Goal: Task Accomplishment & Management: Manage account settings

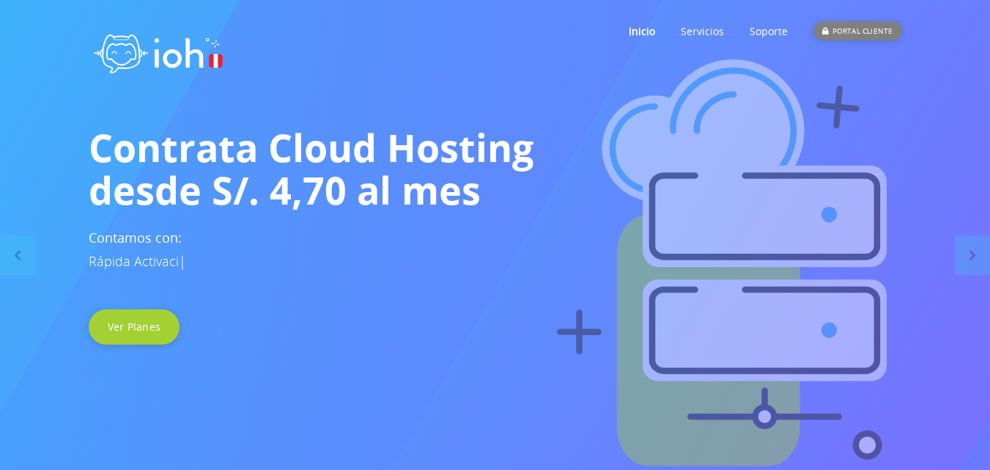
click at [838, 28] on div "PORTAL CLIENTE" at bounding box center [858, 30] width 88 height 19
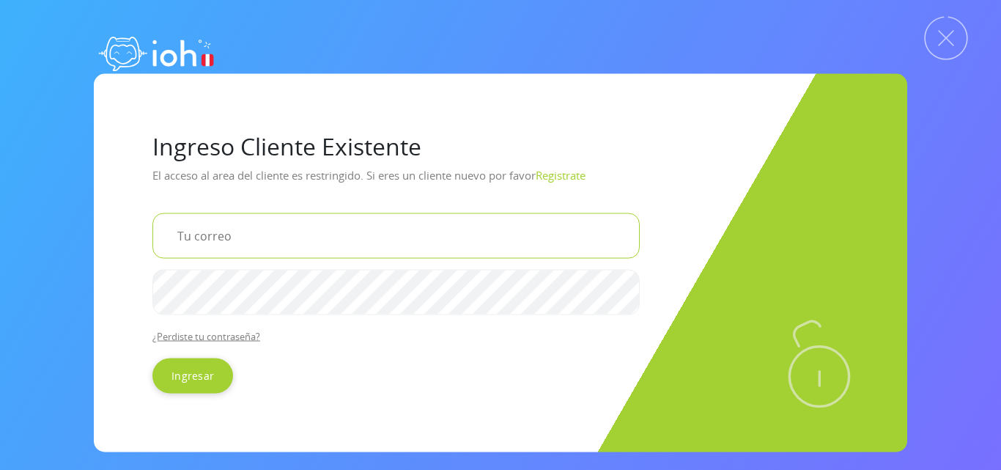
click at [316, 220] on input "email" at bounding box center [395, 235] width 487 height 45
type input "[EMAIL_ADDRESS][DOMAIN_NAME]"
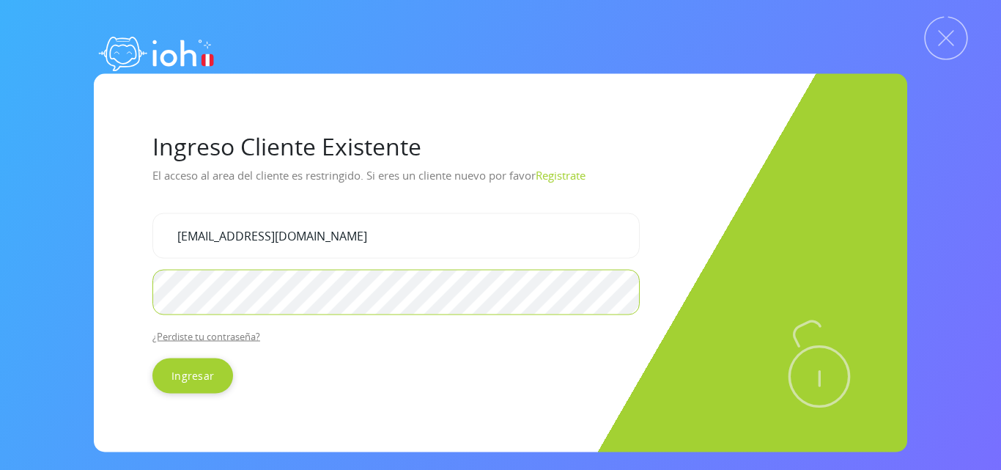
click at [152, 358] on input "Ingresar" at bounding box center [192, 375] width 81 height 35
